Goal: Navigation & Orientation: Find specific page/section

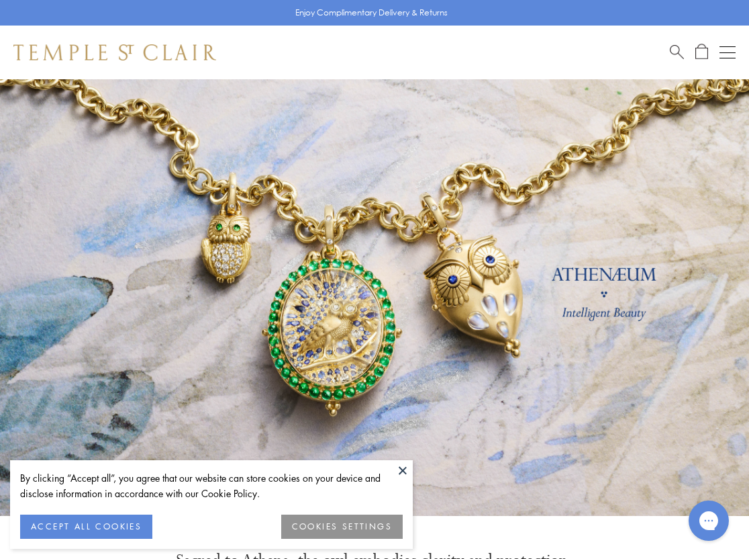
click at [287, 285] on link at bounding box center [374, 297] width 749 height 436
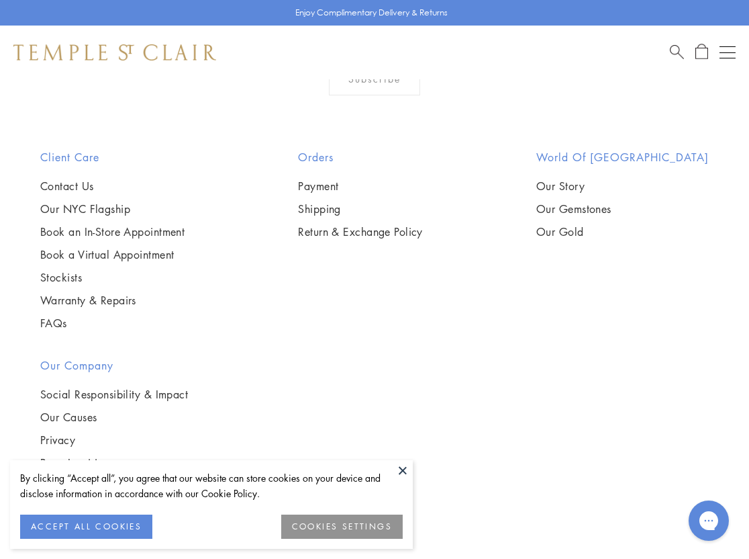
scroll to position [1625, 0]
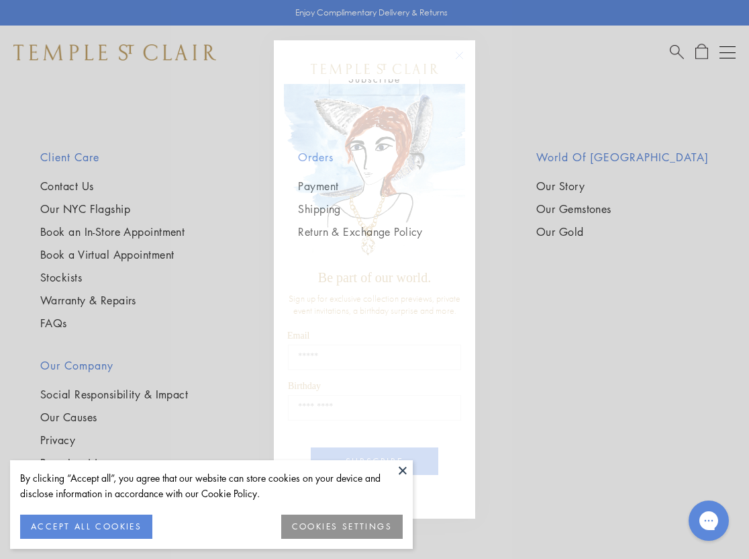
click at [500, 333] on div "Close dialog Be part of our world. Sign up for exclusive collection previews, p…" at bounding box center [374, 279] width 749 height 559
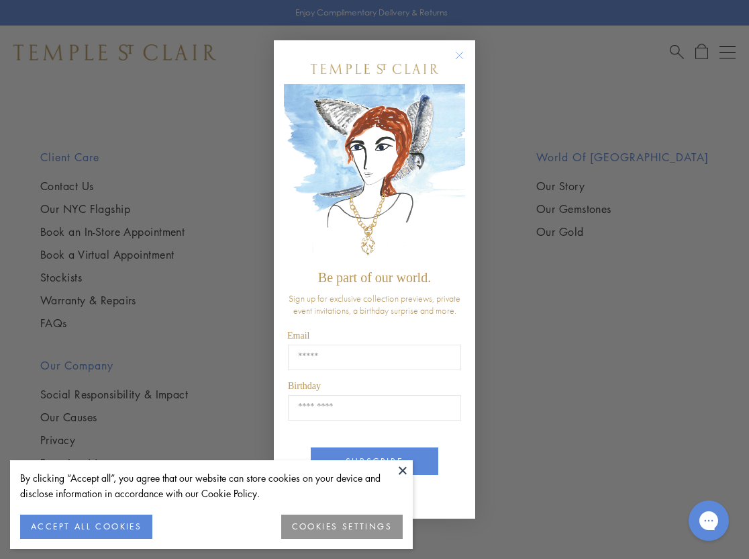
click at [459, 54] on circle "Close dialog" at bounding box center [460, 56] width 16 height 16
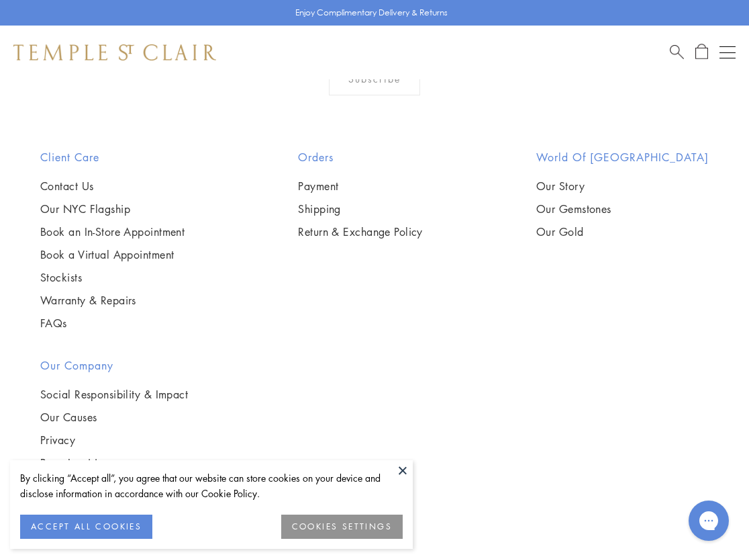
click at [403, 463] on button at bounding box center [403, 470] width 20 height 20
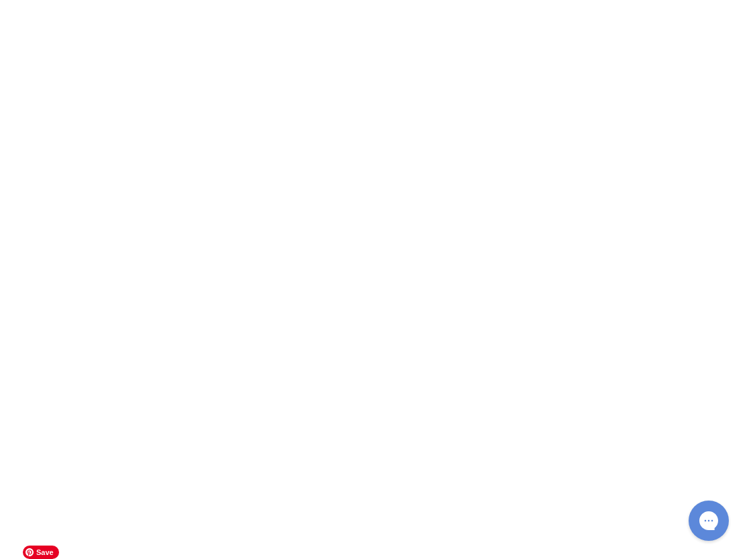
scroll to position [3731, 0]
